Goal: Navigation & Orientation: Go to known website

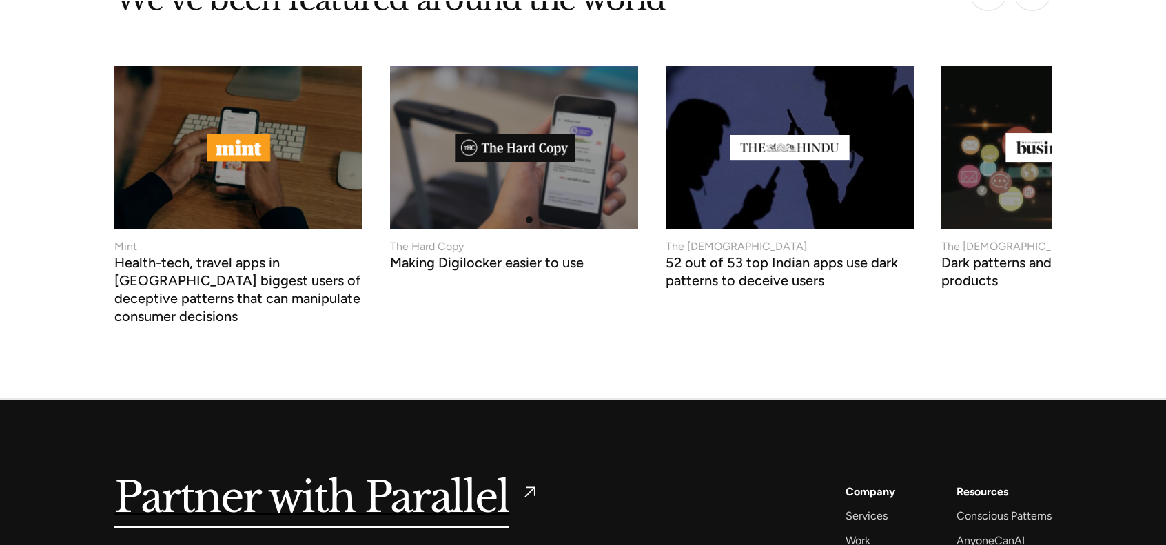
scroll to position [5365, 0]
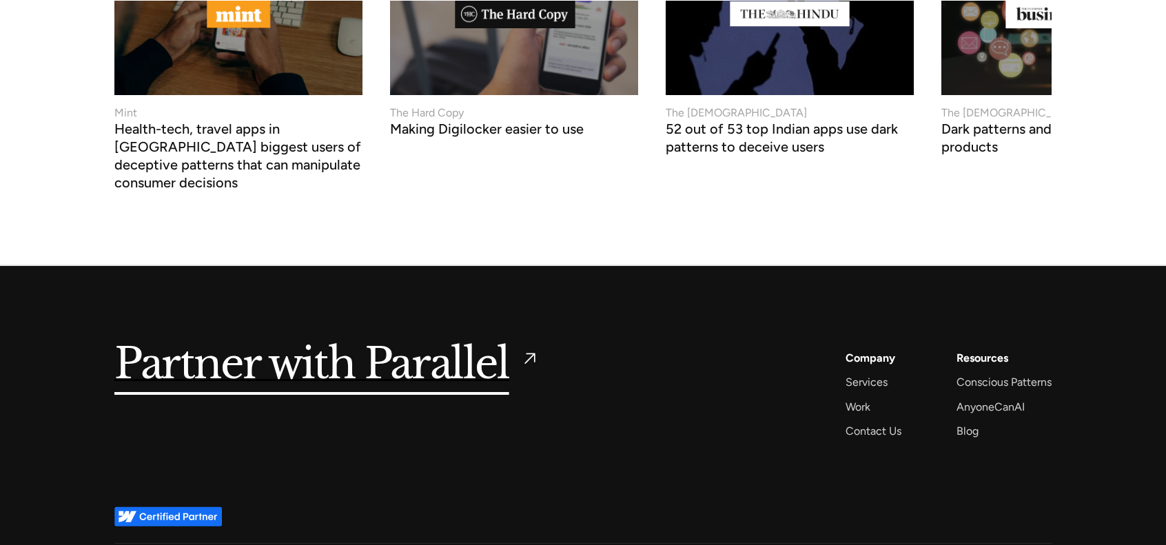
drag, startPoint x: 929, startPoint y: 440, endPoint x: 597, endPoint y: 484, distance: 335.0
click at [597, 484] on div "Partner with Parallel Services AI Design Sprint Design Sprint UX Design ProdUX …" at bounding box center [582, 404] width 937 height 277
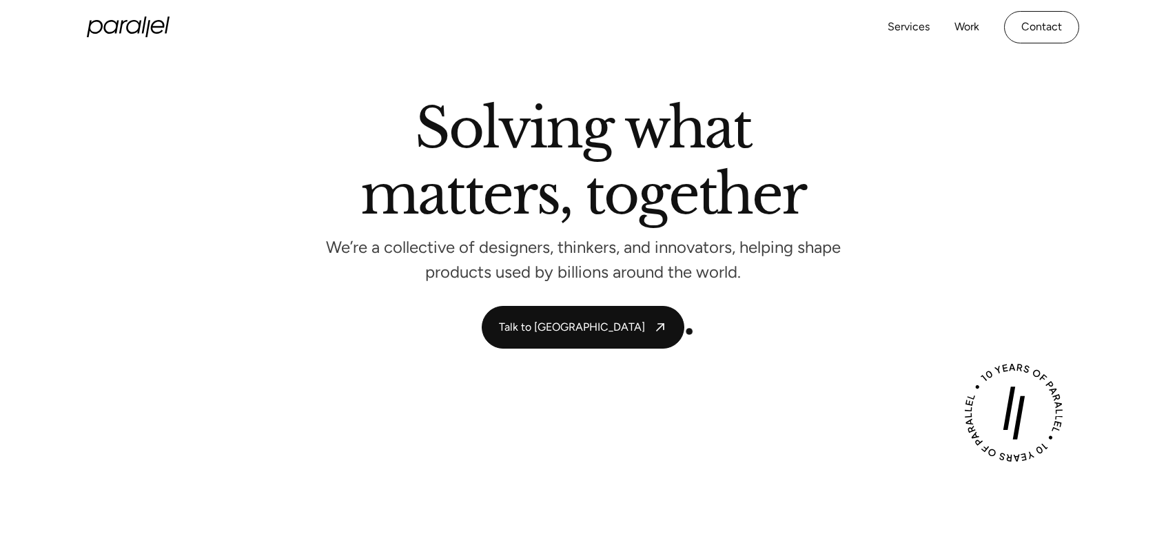
scroll to position [0, 0]
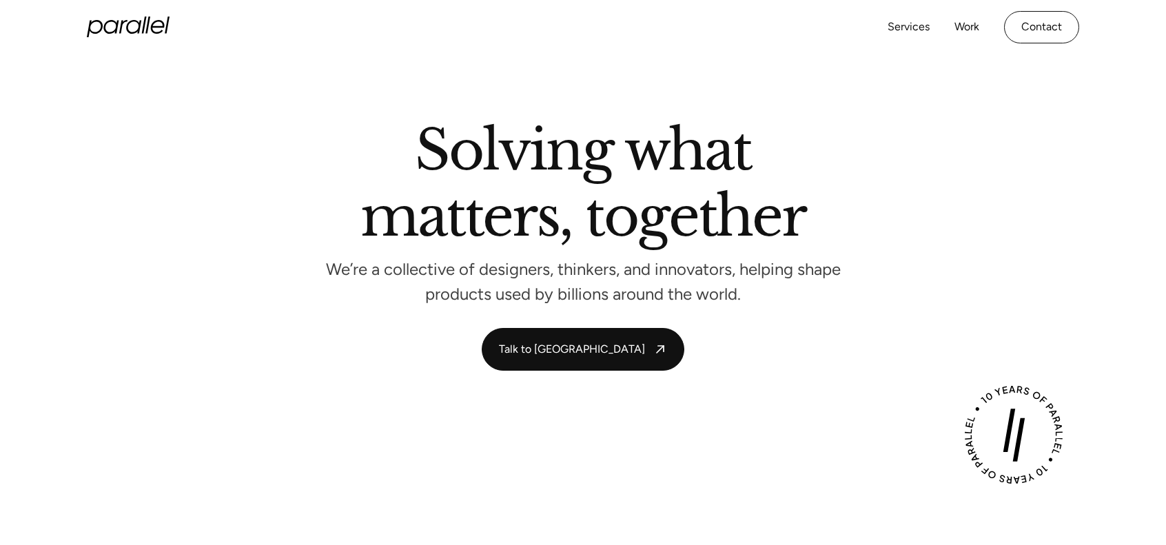
click at [131, 30] on icon at bounding box center [128, 27] width 83 height 21
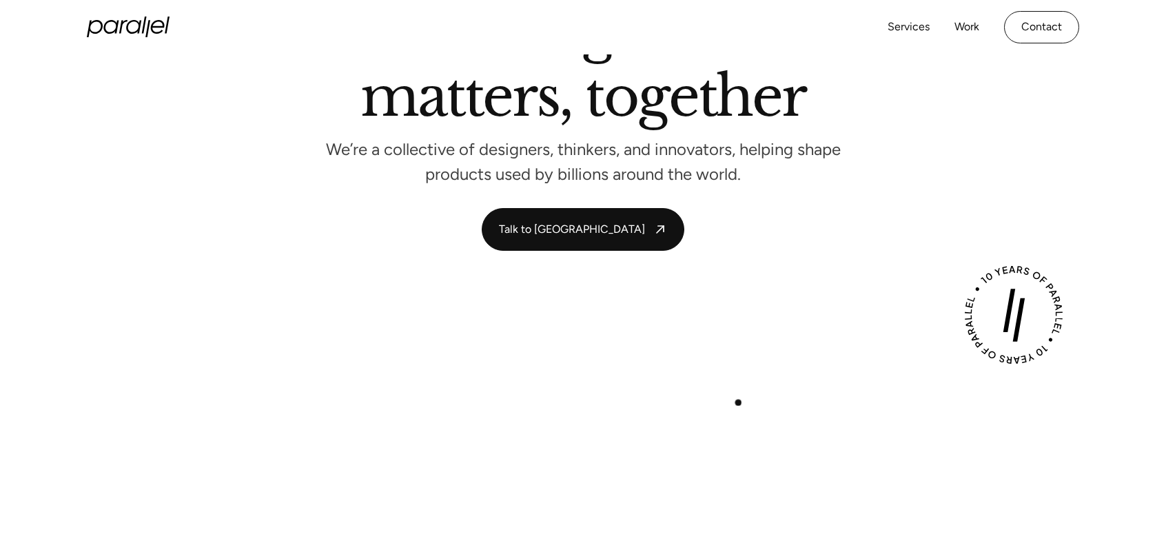
scroll to position [122, 0]
